Goal: Check status: Check status

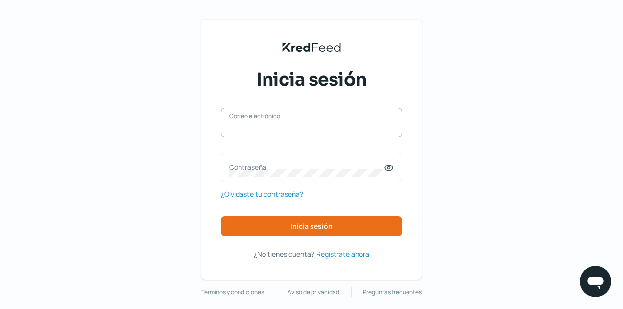
type input "[EMAIL_ADDRESS][DOMAIN_NAME]"
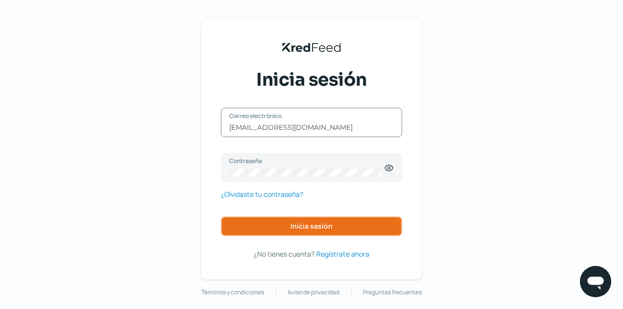
click at [299, 219] on button "Inicia sesión" at bounding box center [311, 227] width 181 height 20
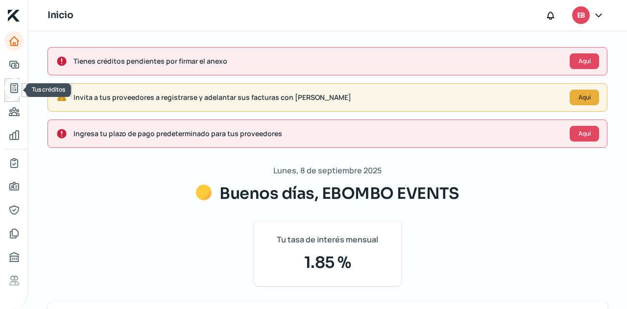
click at [18, 86] on icon "Tus créditos" at bounding box center [14, 88] width 12 height 12
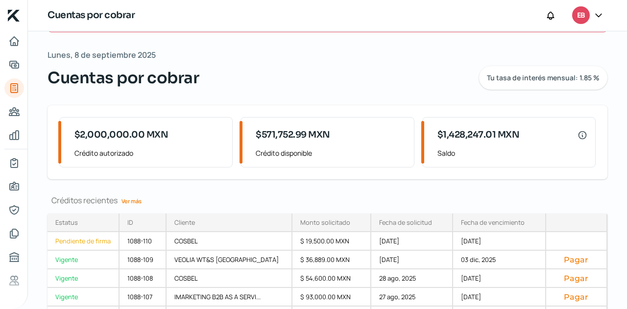
scroll to position [97, 0]
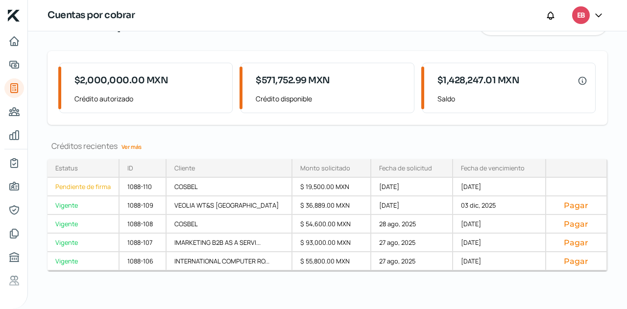
click at [134, 146] on link "Ver más" at bounding box center [132, 146] width 28 height 15
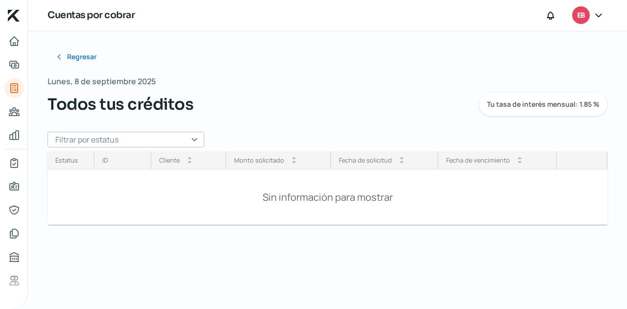
click at [196, 144] on input "text" at bounding box center [126, 140] width 157 height 16
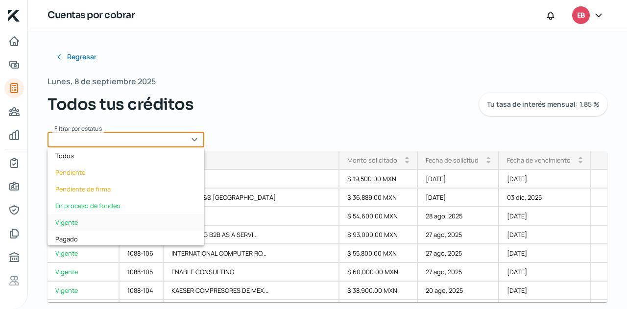
click at [98, 219] on div "Vigente" at bounding box center [126, 222] width 157 height 17
type input "Vigente"
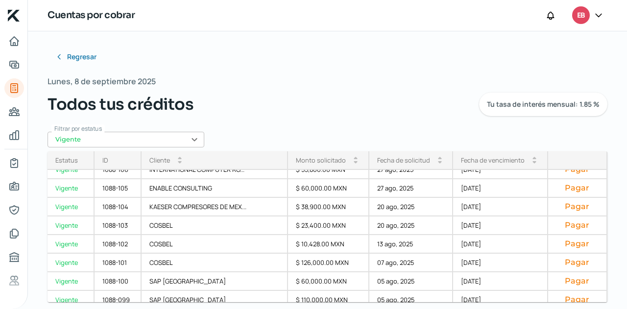
scroll to position [184, 0]
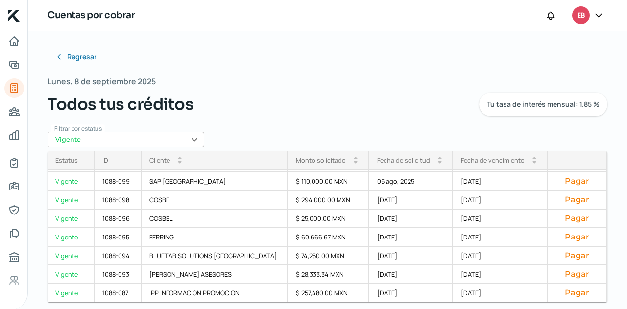
click at [482, 161] on div "Fecha de vencimiento" at bounding box center [493, 160] width 64 height 9
